Goal: Task Accomplishment & Management: Use online tool/utility

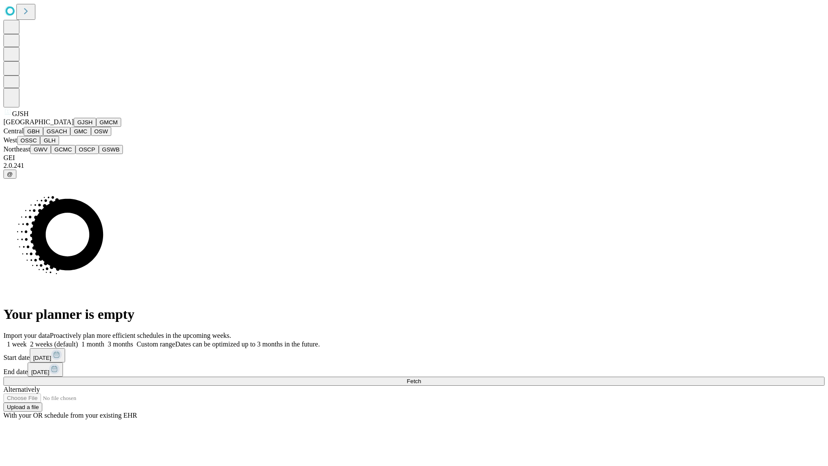
click at [74, 127] on button "GJSH" at bounding box center [85, 122] width 22 height 9
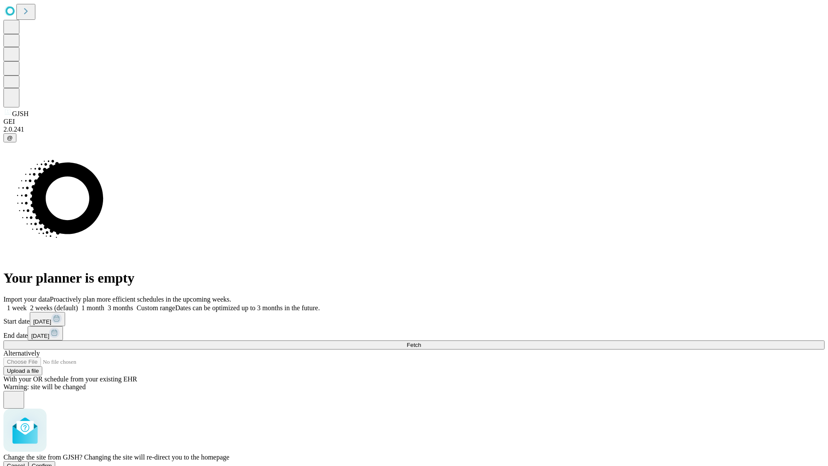
click at [52, 462] on span "Confirm" at bounding box center [42, 465] width 20 height 6
click at [27, 304] on label "1 week" at bounding box center [14, 307] width 23 height 7
click at [421, 342] on span "Fetch" at bounding box center [414, 345] width 14 height 6
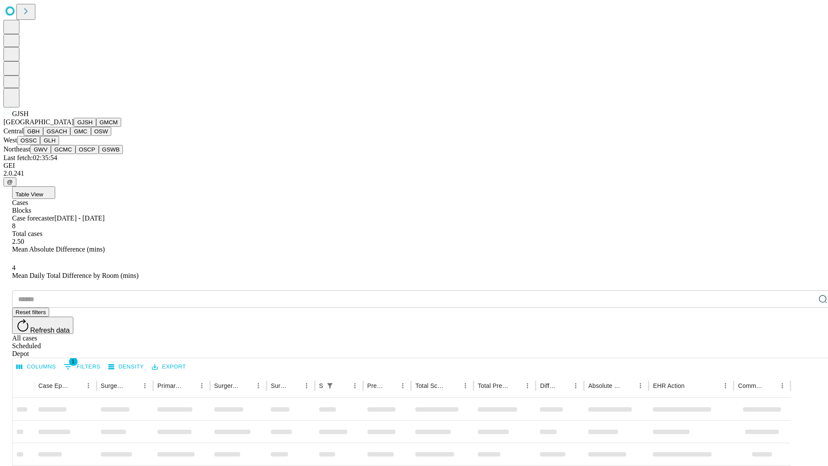
click at [96, 127] on button "GMCM" at bounding box center [108, 122] width 25 height 9
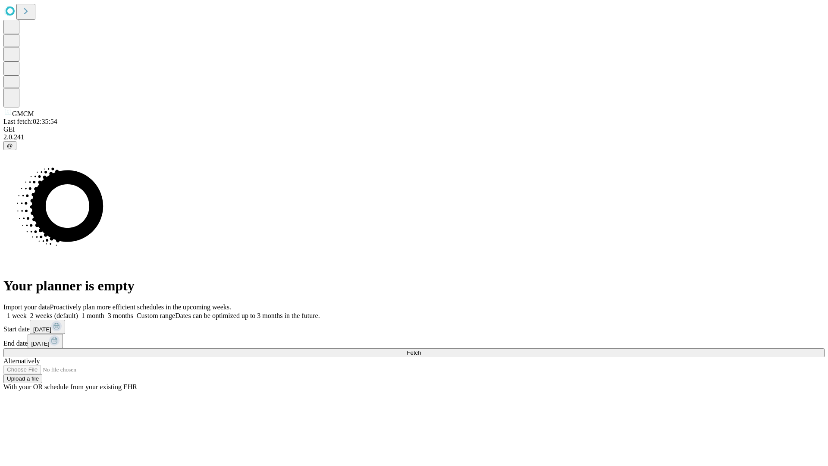
click at [27, 312] on label "1 week" at bounding box center [14, 315] width 23 height 7
click at [421, 349] on span "Fetch" at bounding box center [414, 352] width 14 height 6
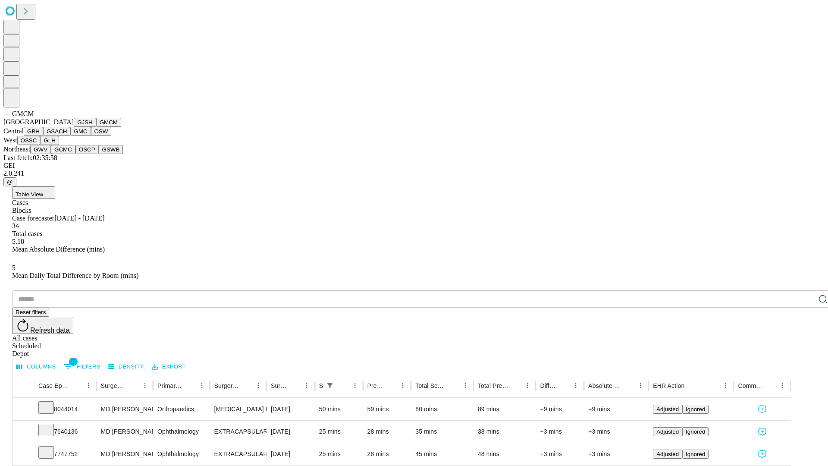
click at [43, 136] on button "GBH" at bounding box center [33, 131] width 19 height 9
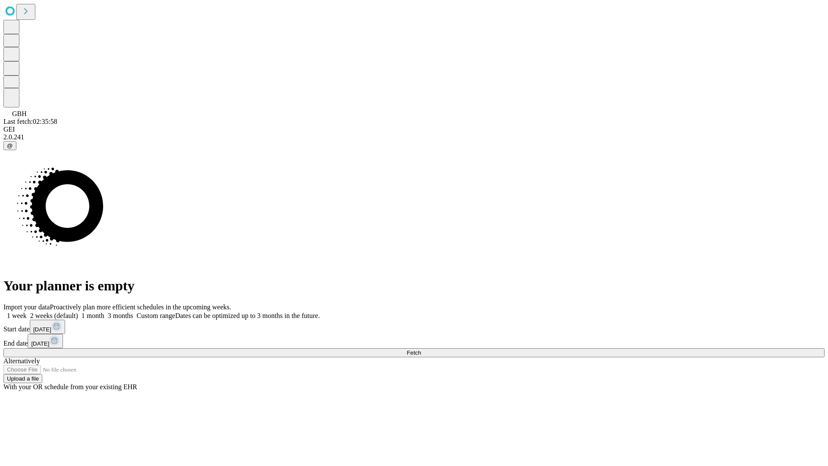
click at [27, 312] on label "1 week" at bounding box center [14, 315] width 23 height 7
click at [421, 349] on span "Fetch" at bounding box center [414, 352] width 14 height 6
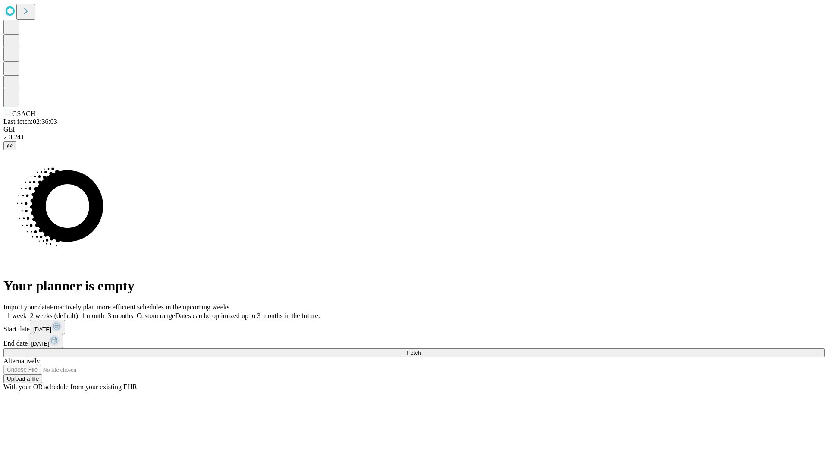
click at [27, 312] on label "1 week" at bounding box center [14, 315] width 23 height 7
click at [421, 349] on span "Fetch" at bounding box center [414, 352] width 14 height 6
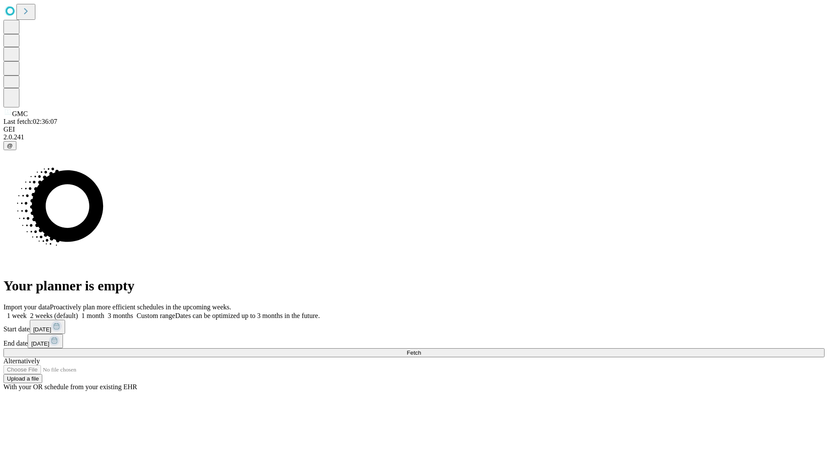
click at [27, 312] on label "1 week" at bounding box center [14, 315] width 23 height 7
click at [421, 349] on span "Fetch" at bounding box center [414, 352] width 14 height 6
click at [27, 312] on label "1 week" at bounding box center [14, 315] width 23 height 7
click at [421, 349] on span "Fetch" at bounding box center [414, 352] width 14 height 6
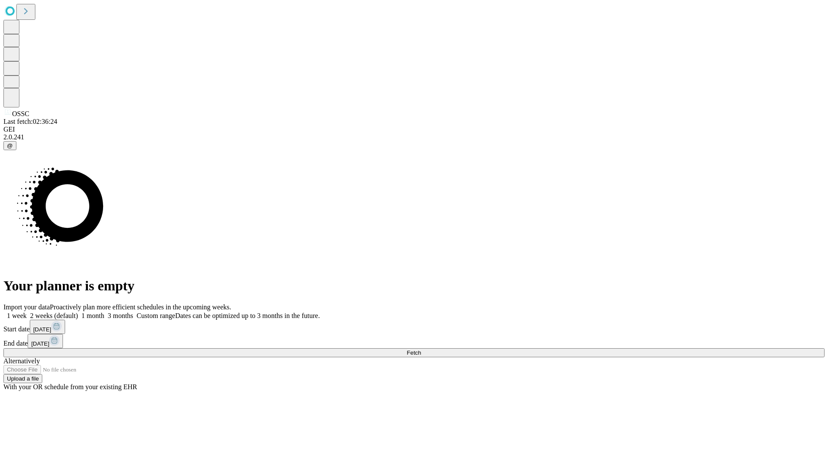
click at [27, 312] on label "1 week" at bounding box center [14, 315] width 23 height 7
click at [421, 349] on span "Fetch" at bounding box center [414, 352] width 14 height 6
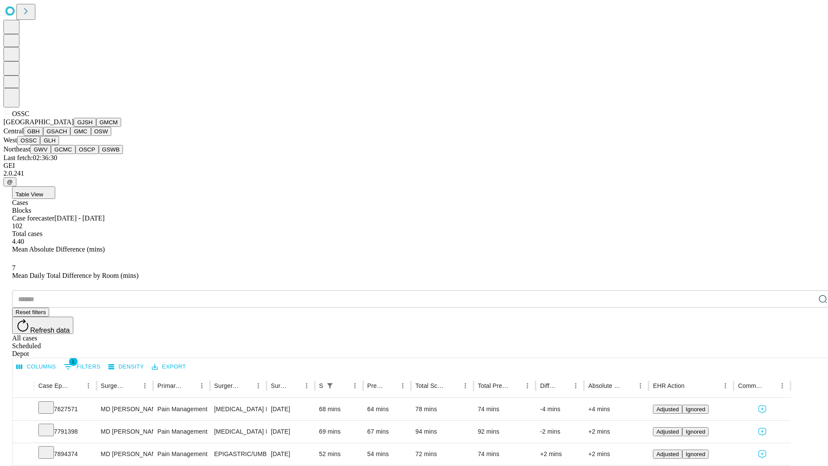
click at [59, 145] on button "GLH" at bounding box center [49, 140] width 19 height 9
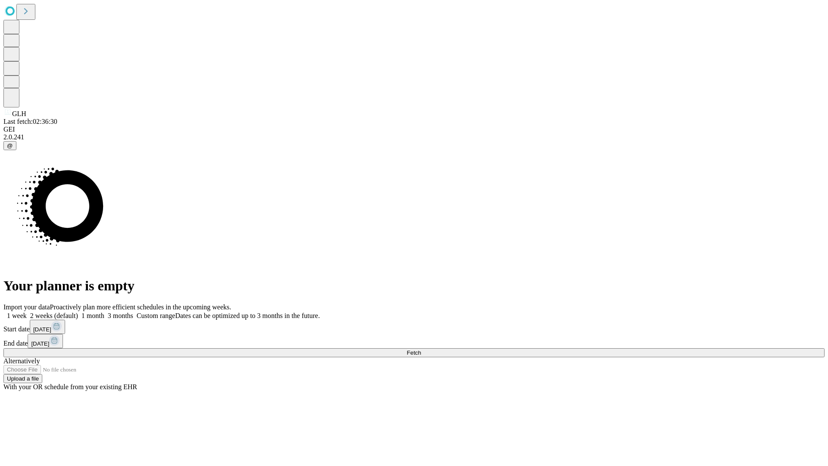
click at [421, 349] on span "Fetch" at bounding box center [414, 352] width 14 height 6
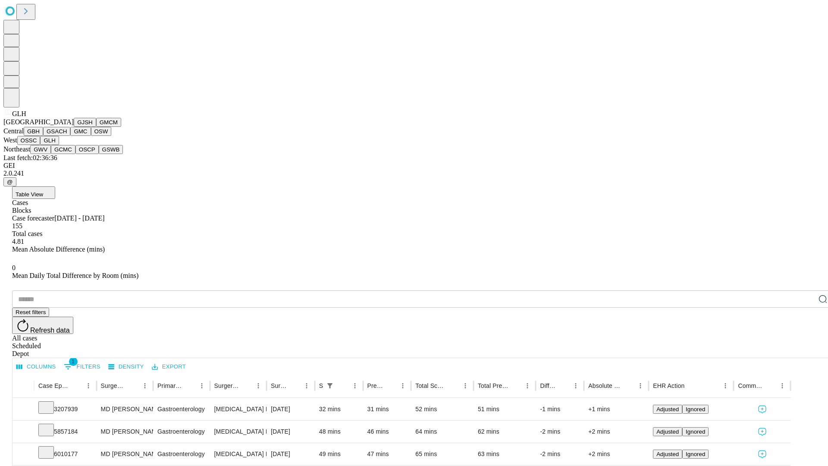
click at [51, 154] on button "GWV" at bounding box center [40, 149] width 21 height 9
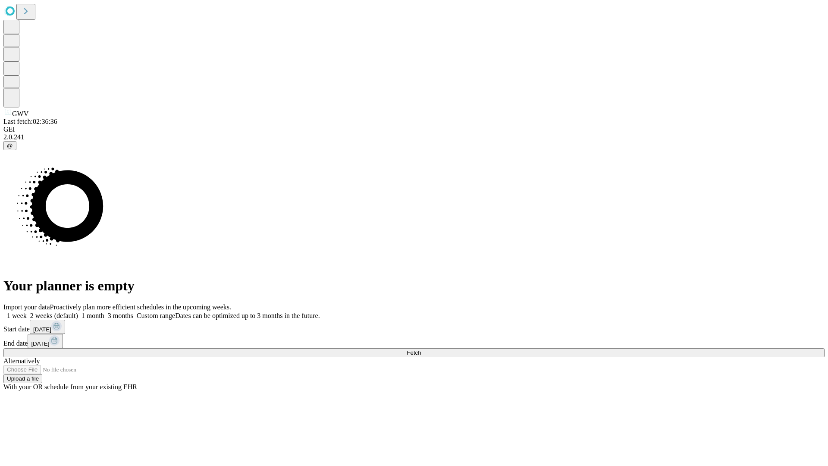
click at [27, 312] on label "1 week" at bounding box center [14, 315] width 23 height 7
click at [421, 349] on span "Fetch" at bounding box center [414, 352] width 14 height 6
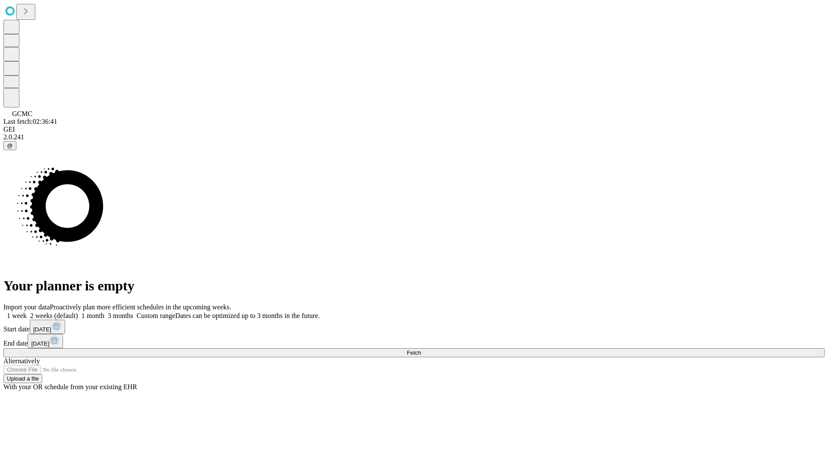
click at [27, 312] on label "1 week" at bounding box center [14, 315] width 23 height 7
click at [421, 349] on span "Fetch" at bounding box center [414, 352] width 14 height 6
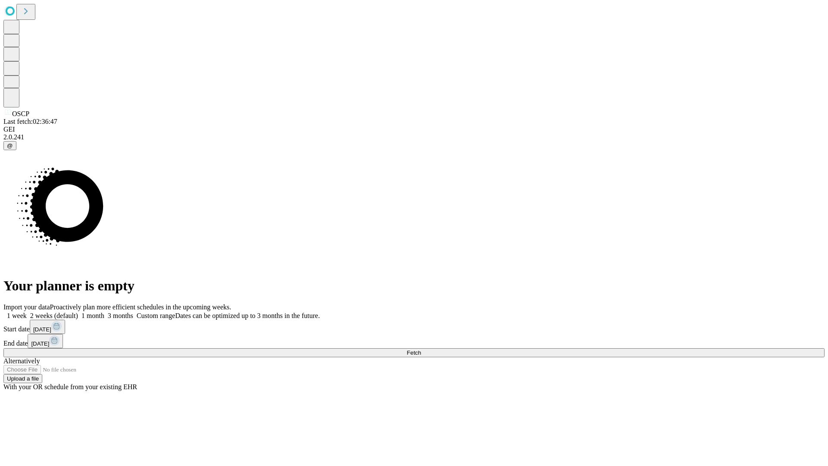
click at [421, 349] on span "Fetch" at bounding box center [414, 352] width 14 height 6
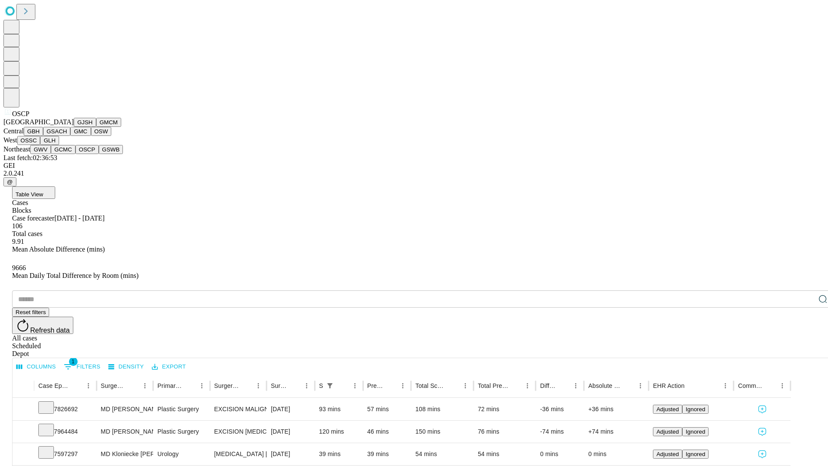
click at [99, 154] on button "GSWB" at bounding box center [111, 149] width 25 height 9
